Goal: Information Seeking & Learning: Check status

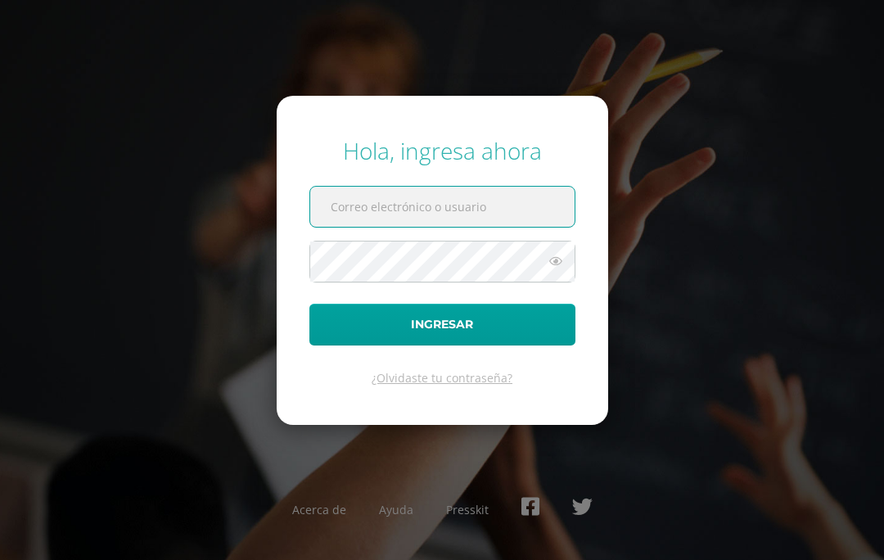
type input "s.rodas.1adb@gmail.com"
click at [442, 345] on button "Ingresar" at bounding box center [442, 325] width 266 height 42
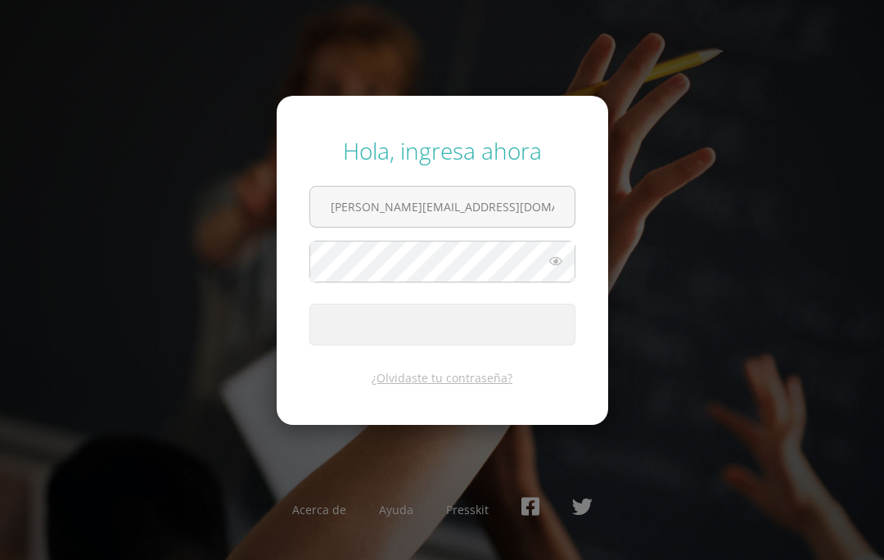
click at [480, 345] on span "submit" at bounding box center [442, 324] width 264 height 40
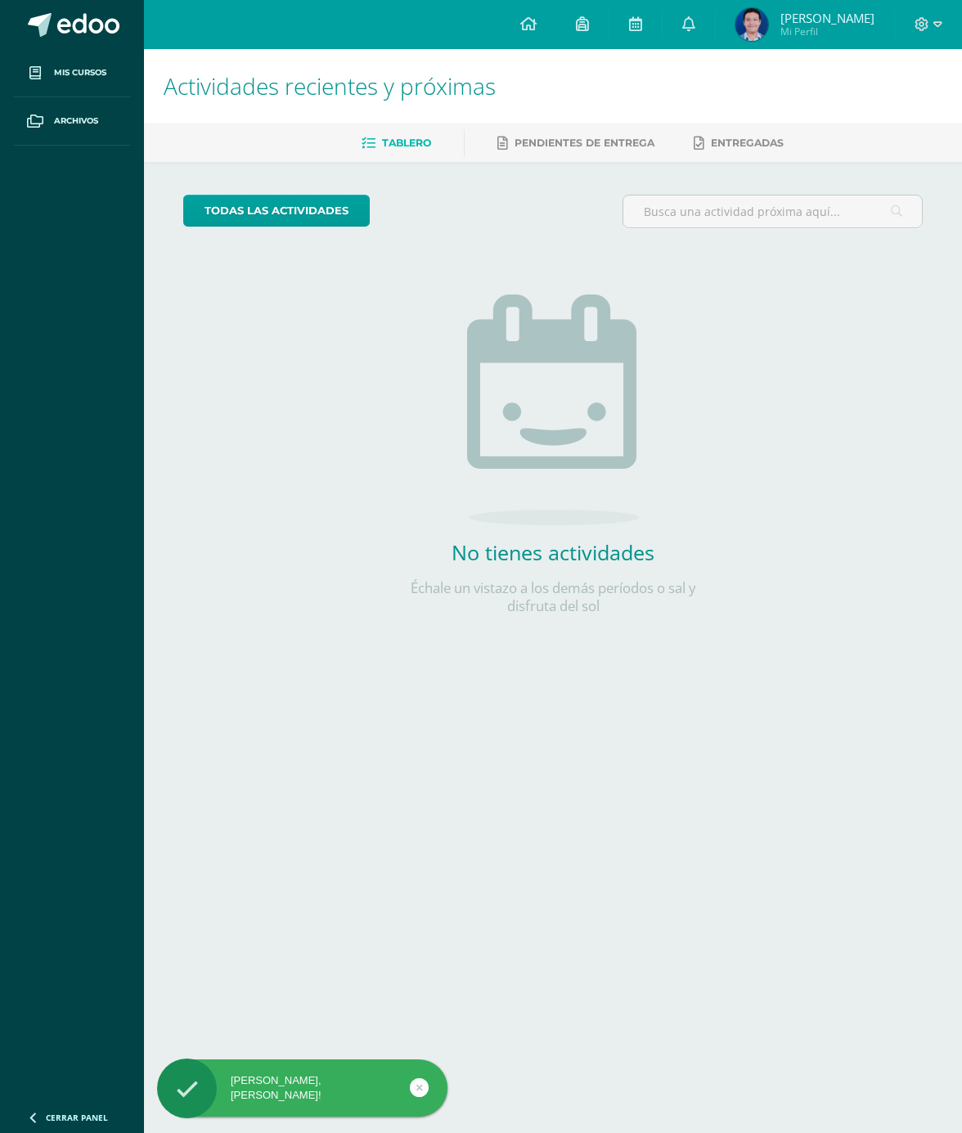
click at [758, 27] on img at bounding box center [752, 24] width 33 height 33
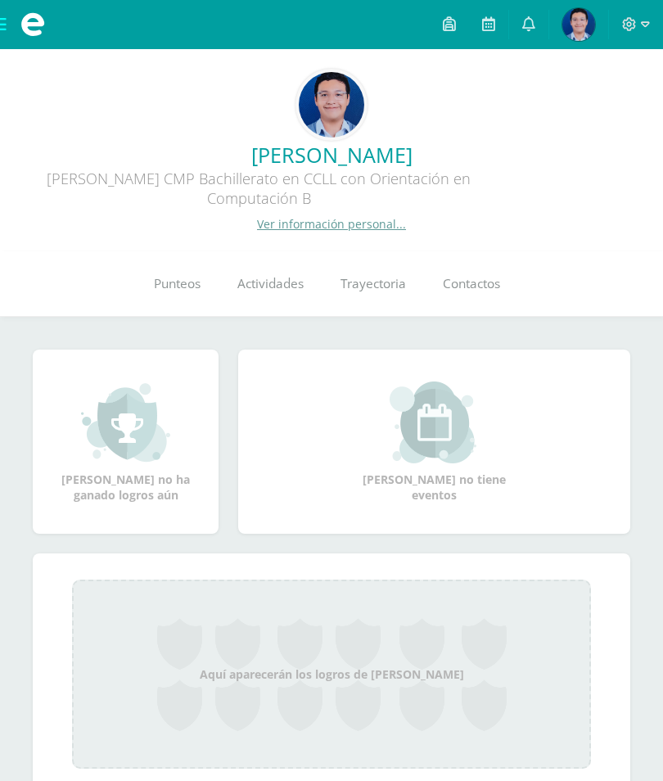
click at [183, 287] on span "Punteos" at bounding box center [177, 283] width 47 height 17
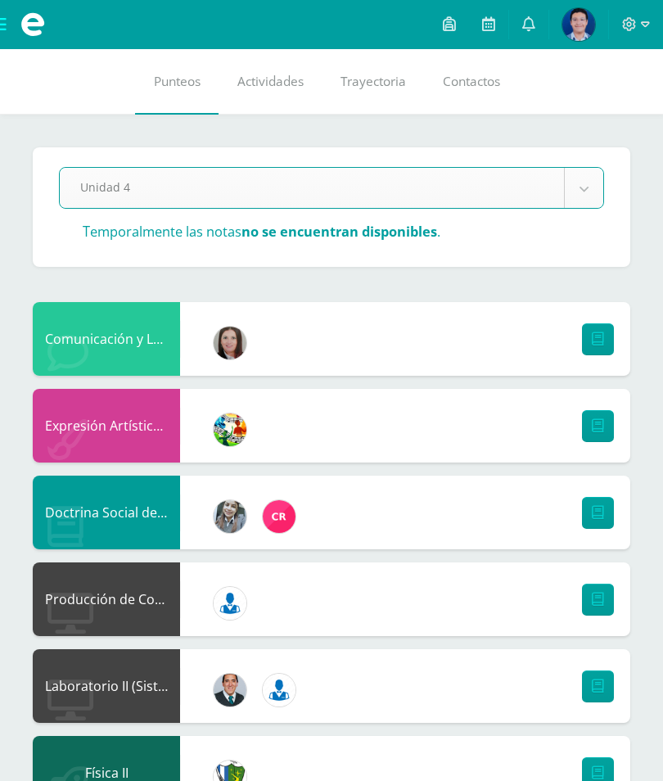
click at [641, 25] on icon at bounding box center [645, 24] width 9 height 15
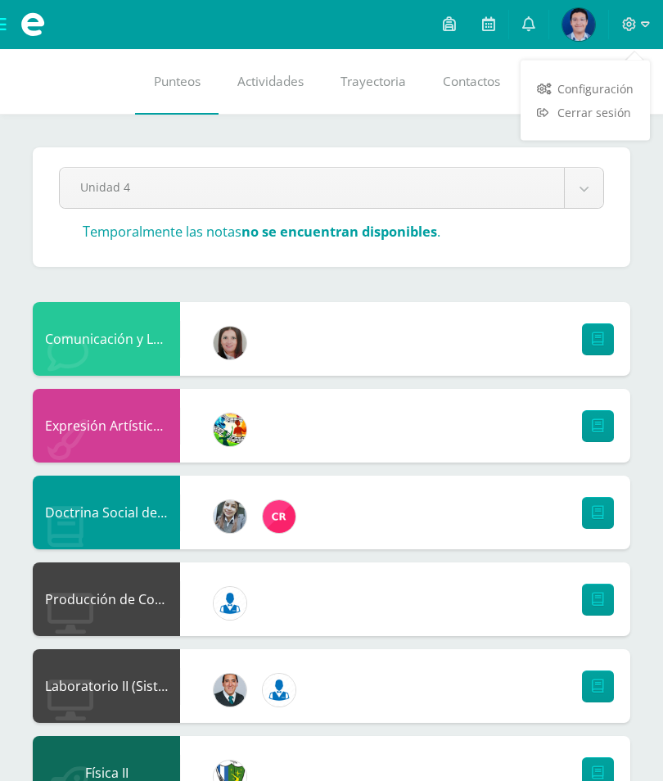
click at [584, 114] on span "Cerrar sesión" at bounding box center [594, 113] width 74 height 16
